Goal: Find specific page/section: Find specific page/section

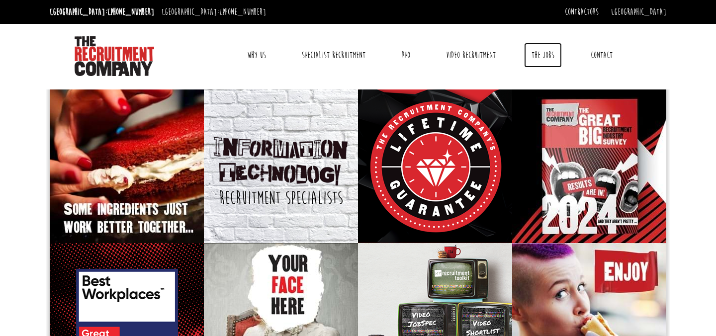
click at [549, 49] on link "The Jobs" at bounding box center [543, 55] width 38 height 25
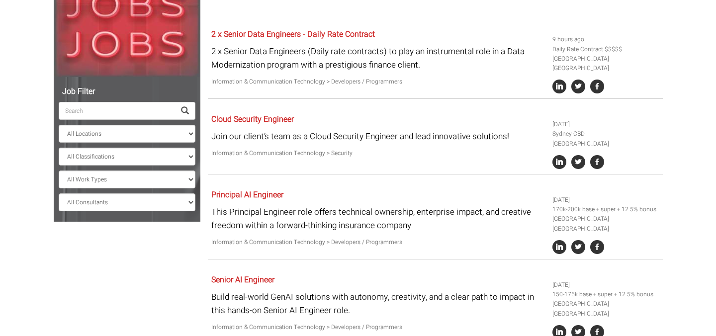
scroll to position [179, 0]
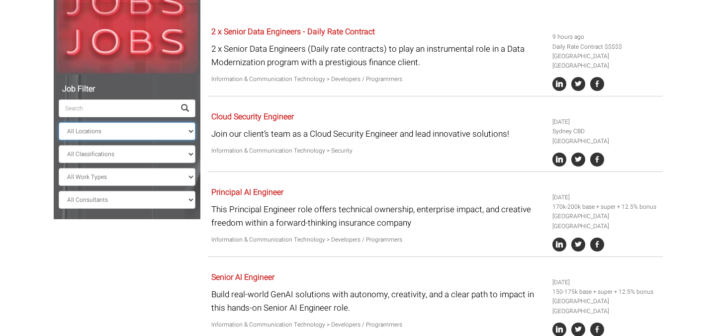
click at [151, 126] on select "All Locations Sydney Melbourne Ireland Sydney CBD Parramatta Circular Quay Nort…" at bounding box center [127, 131] width 137 height 18
select select "[GEOGRAPHIC_DATA]"
click at [59, 122] on select "All Locations Sydney Melbourne Ireland Sydney CBD Parramatta Circular Quay Nort…" at bounding box center [127, 131] width 137 height 18
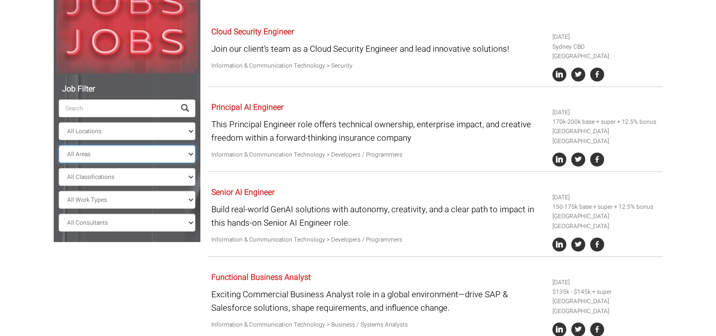
click at [138, 157] on select "All Areas New South Wales" at bounding box center [127, 154] width 137 height 18
select select "New South Wales"
click at [59, 145] on select "All Areas New South Wales" at bounding box center [127, 154] width 137 height 18
click at [121, 172] on select "All Classifications Banking & Financial Services Information & Communication Te…" at bounding box center [127, 177] width 137 height 18
select select "Accounting"
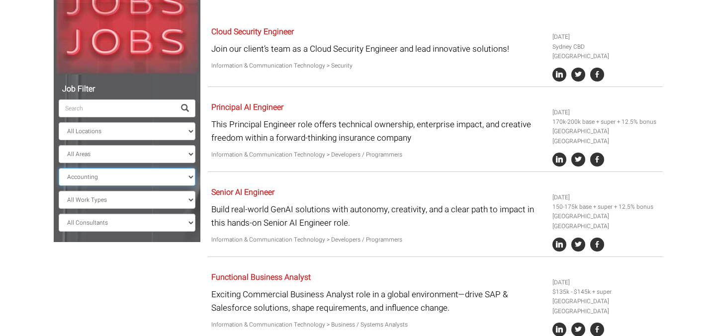
click at [59, 168] on select "All Classifications Banking & Financial Services Information & Communication Te…" at bounding box center [127, 177] width 137 height 18
select select "? string:New South Wales ?"
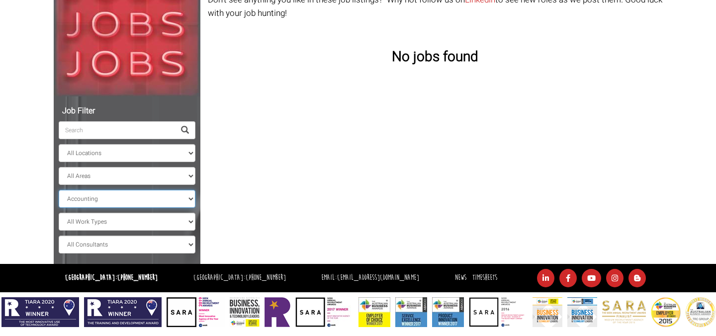
scroll to position [158, 0]
